Goal: Task Accomplishment & Management: Complete application form

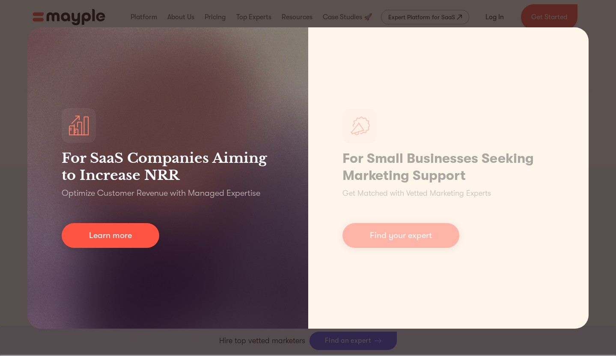
scroll to position [920, 0]
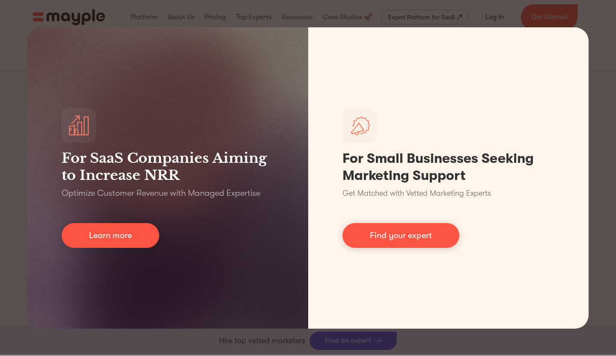
click at [603, 180] on div "For SaaS Companies Aiming to Increase NRR Optimize Customer Revenue with Manage…" at bounding box center [308, 178] width 616 height 356
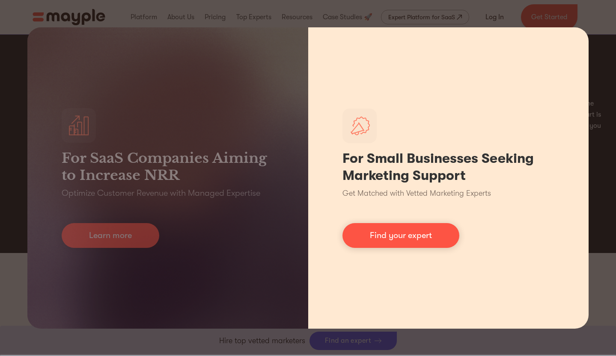
scroll to position [1686, 0]
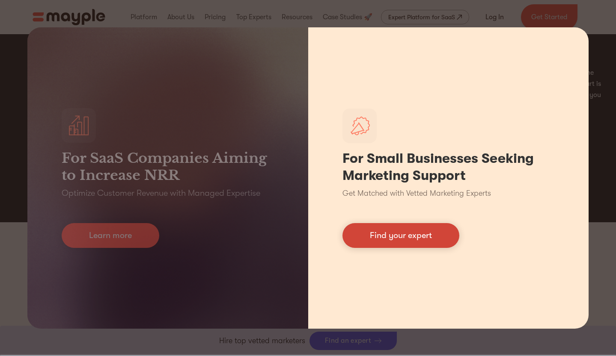
click at [373, 233] on link "Find your expert" at bounding box center [400, 235] width 117 height 25
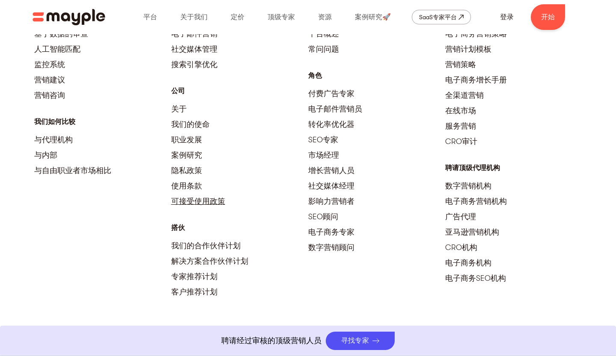
scroll to position [3728, 0]
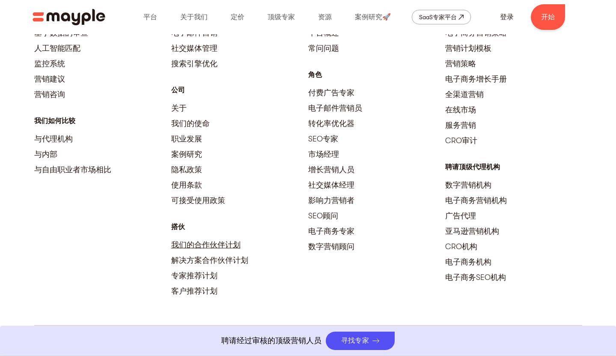
click at [215, 241] on font "我们的合作伙伴计划" at bounding box center [205, 245] width 69 height 9
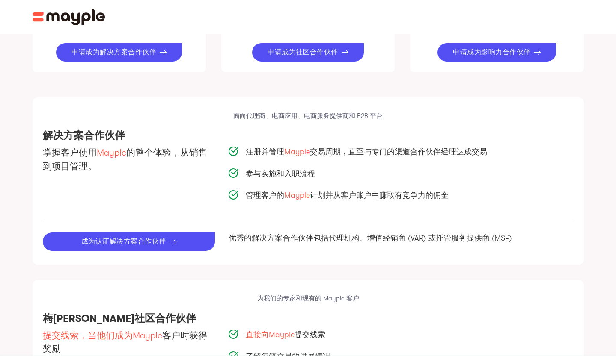
scroll to position [486, 0]
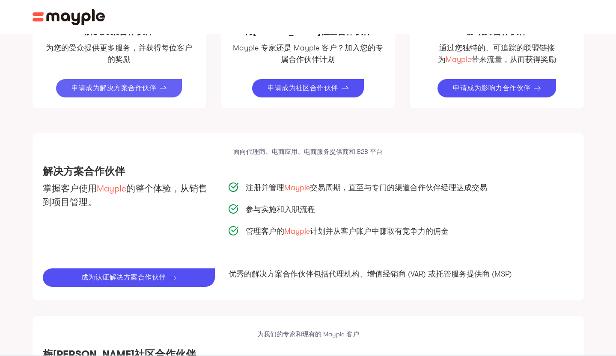
click at [145, 95] on link "申请成为解决方案合作伙伴" at bounding box center [119, 88] width 126 height 18
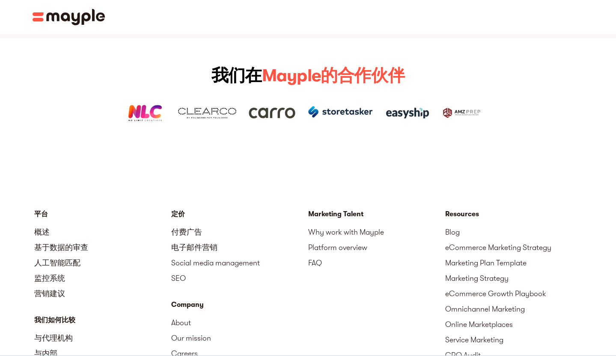
scroll to position [1102, 0]
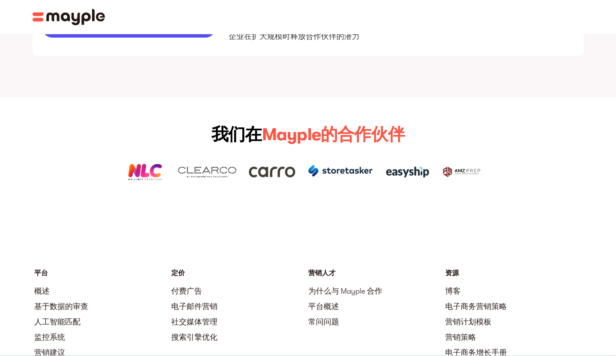
click at [148, 171] on img at bounding box center [145, 172] width 39 height 19
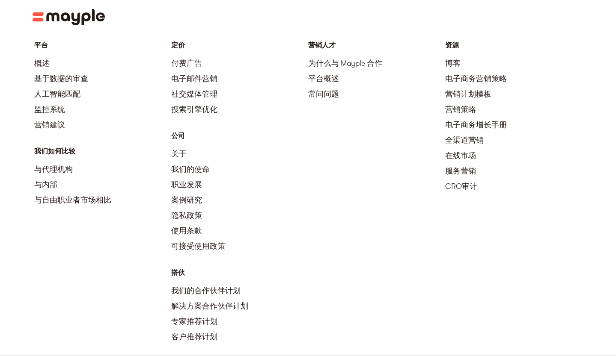
scroll to position [1324, 0]
